Goal: Find specific page/section

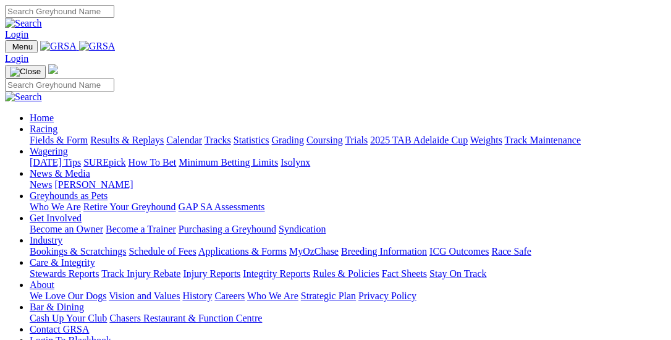
click at [72, 135] on link "Fields & Form" at bounding box center [59, 140] width 58 height 11
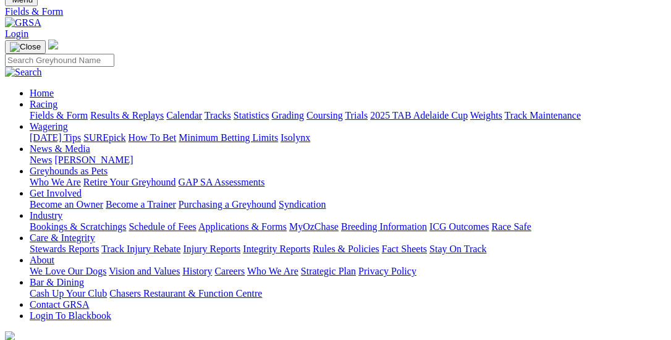
scroll to position [185, 0]
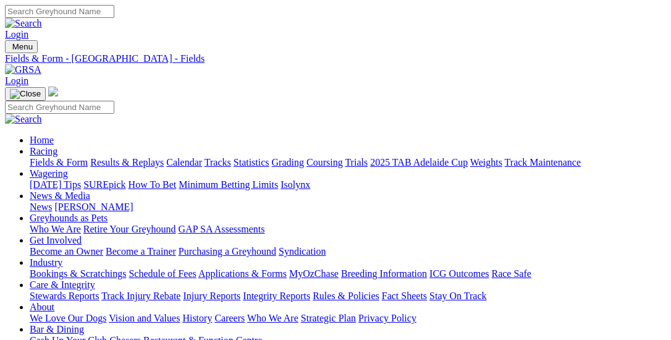
click at [48, 157] on link "Fields & Form" at bounding box center [59, 162] width 58 height 11
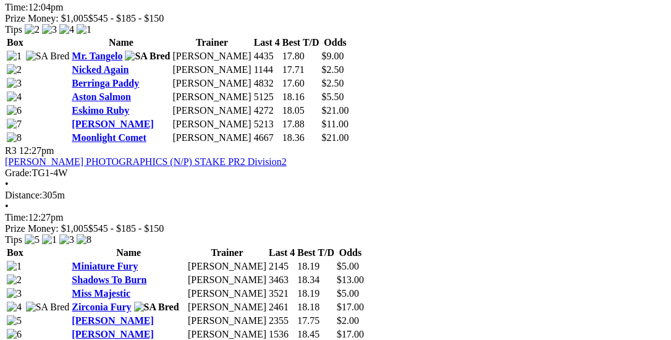
scroll to position [927, 0]
